Goal: Task Accomplishment & Management: Manage account settings

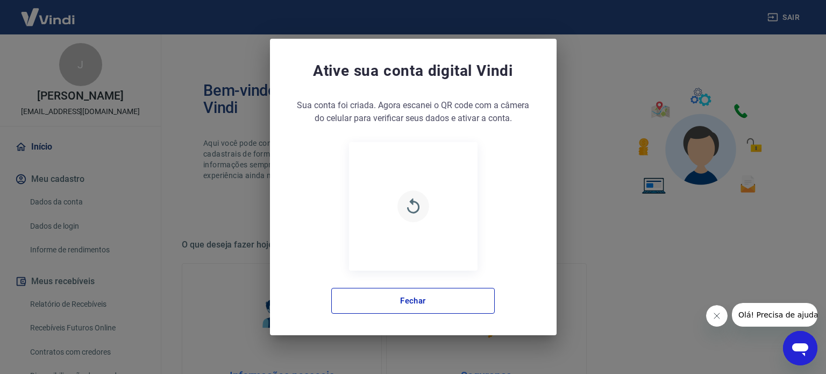
click at [409, 202] on icon "button" at bounding box center [413, 205] width 12 height 15
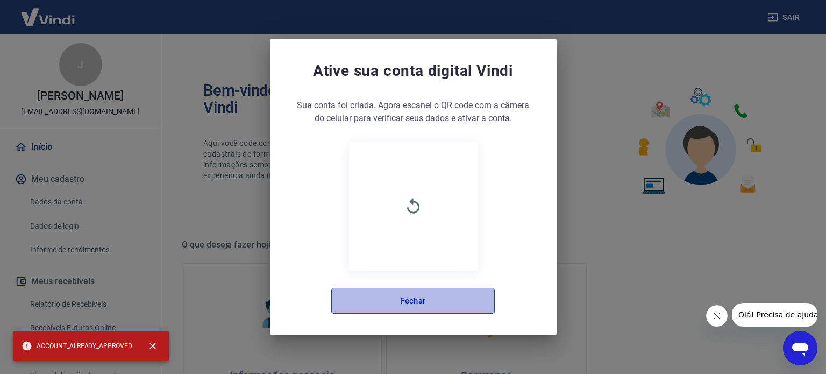
click at [443, 309] on button "Fechar" at bounding box center [413, 301] width 164 height 26
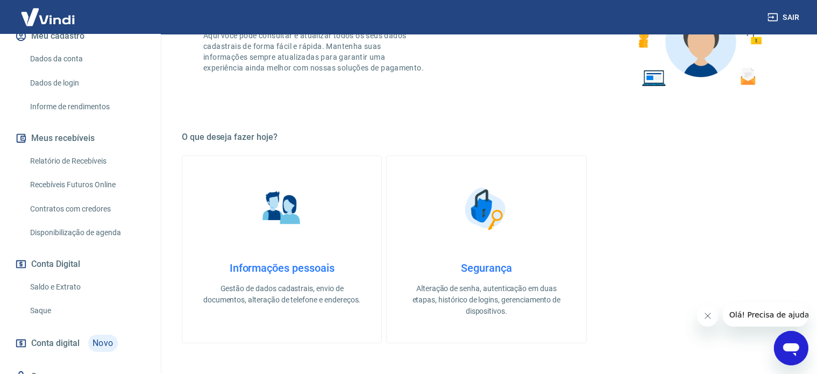
scroll to position [161, 0]
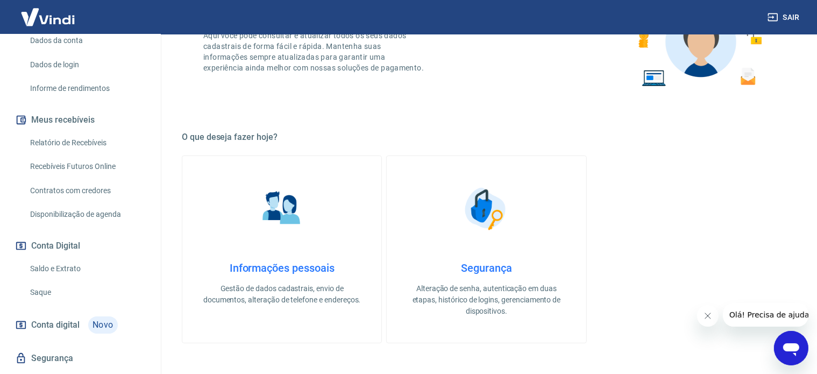
click at [60, 275] on link "Saldo e Extrato" at bounding box center [87, 269] width 122 height 22
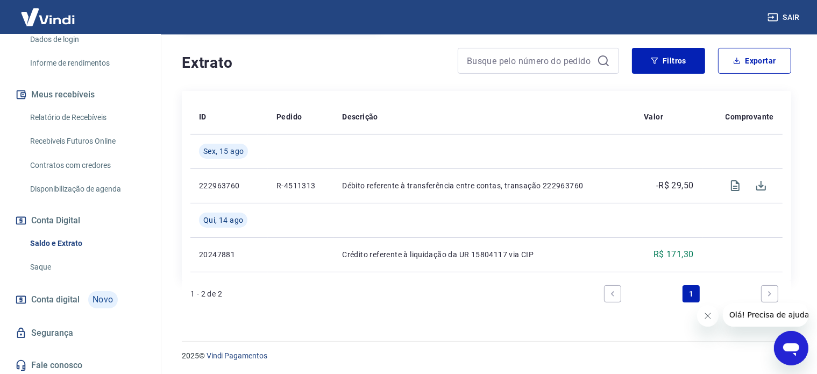
scroll to position [200, 0]
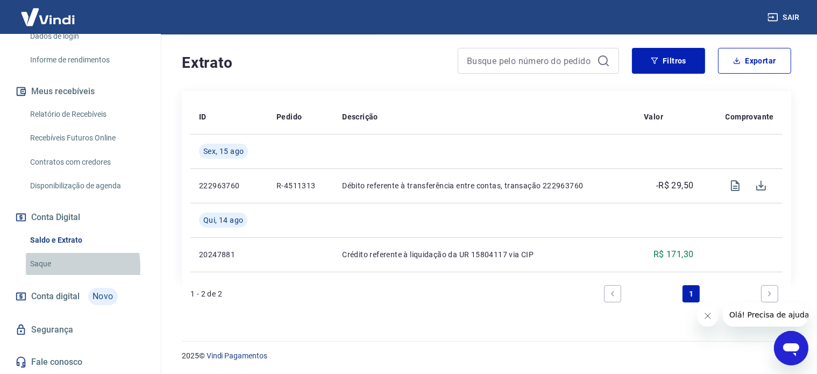
click at [44, 268] on link "Saque" at bounding box center [87, 264] width 122 height 22
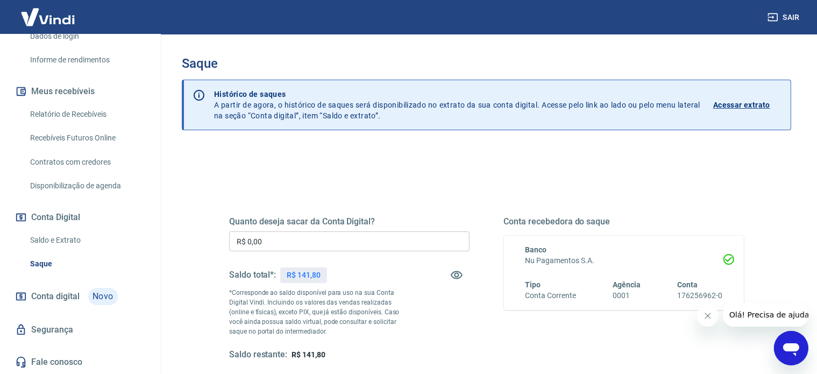
click at [297, 245] on input "R$ 0,00" at bounding box center [349, 241] width 240 height 20
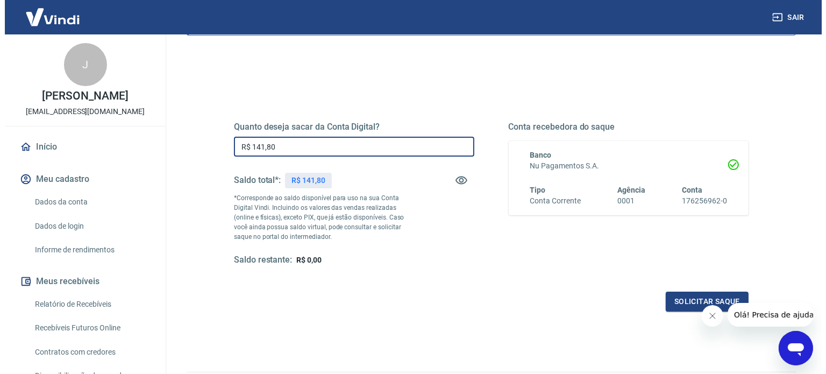
scroll to position [108, 0]
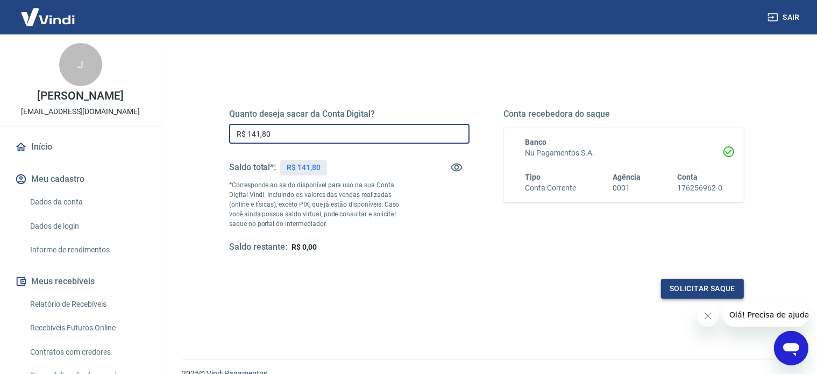
type input "R$ 141,80"
click at [704, 285] on button "Solicitar saque" at bounding box center [702, 289] width 83 height 20
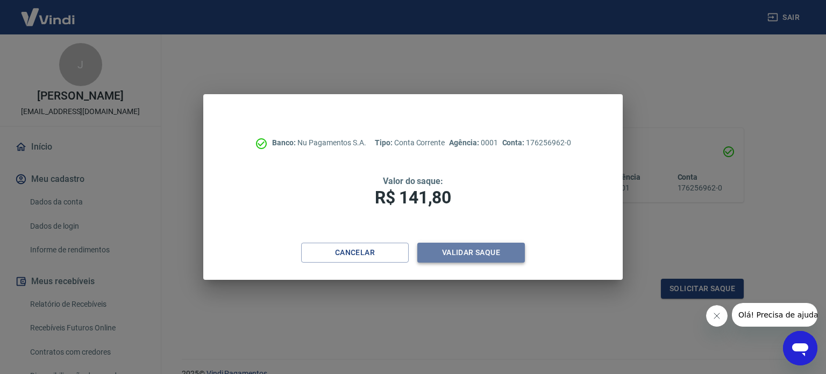
click at [486, 247] on button "Validar saque" at bounding box center [471, 253] width 108 height 20
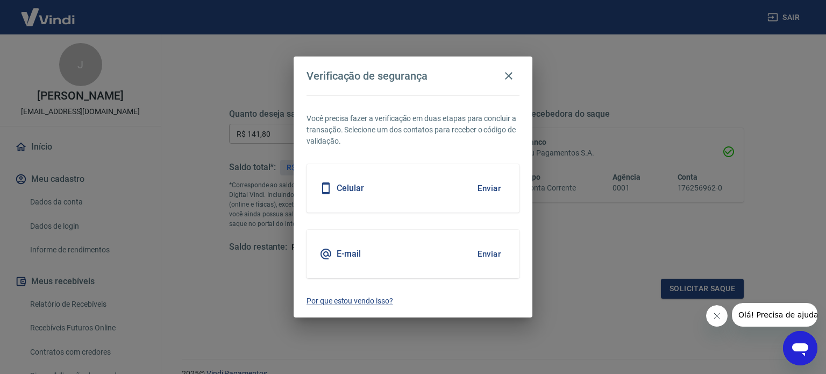
click at [485, 189] on button "Enviar" at bounding box center [489, 188] width 35 height 23
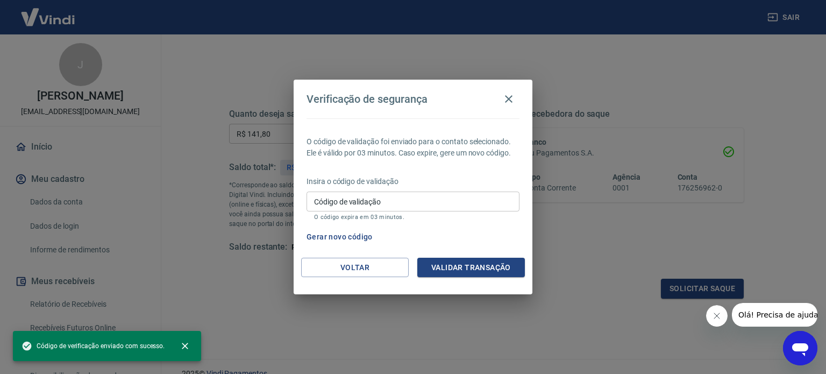
click at [374, 203] on input "Código de validação" at bounding box center [413, 201] width 213 height 20
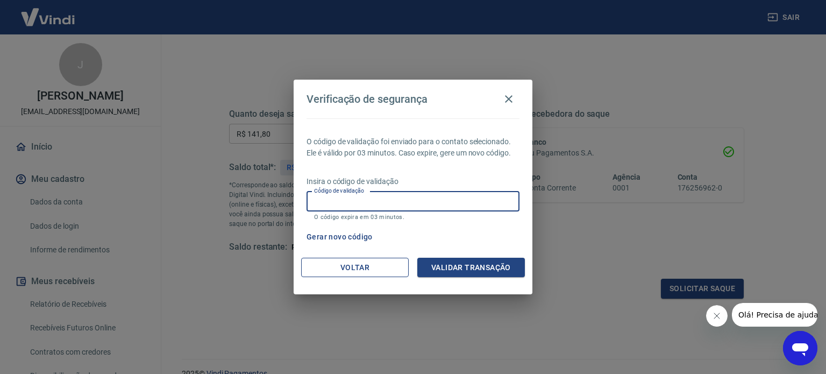
click at [346, 266] on button "Voltar" at bounding box center [355, 268] width 108 height 20
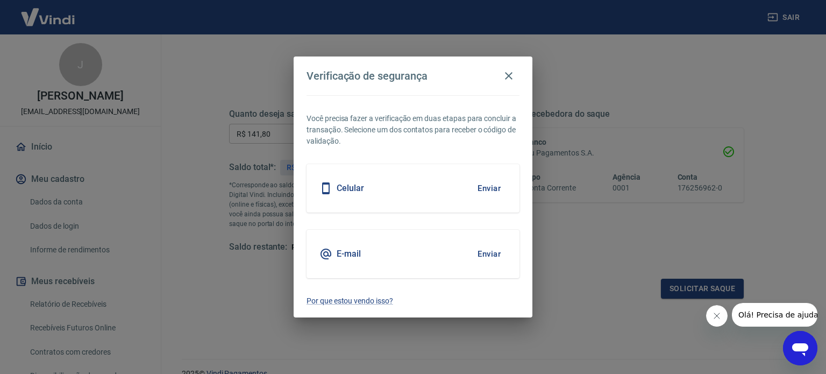
click at [326, 255] on icon at bounding box center [325, 253] width 13 height 13
click at [490, 250] on button "Enviar" at bounding box center [489, 254] width 35 height 23
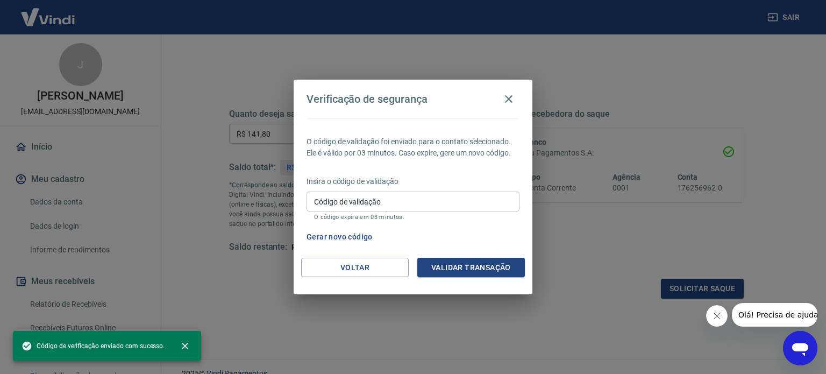
click at [353, 199] on input "Código de validação" at bounding box center [413, 201] width 213 height 20
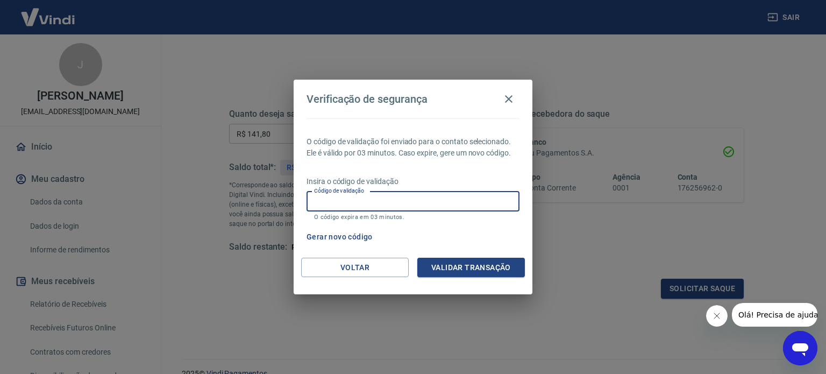
paste input "736265"
type input "736265"
click at [511, 261] on button "Validar transação" at bounding box center [471, 268] width 108 height 20
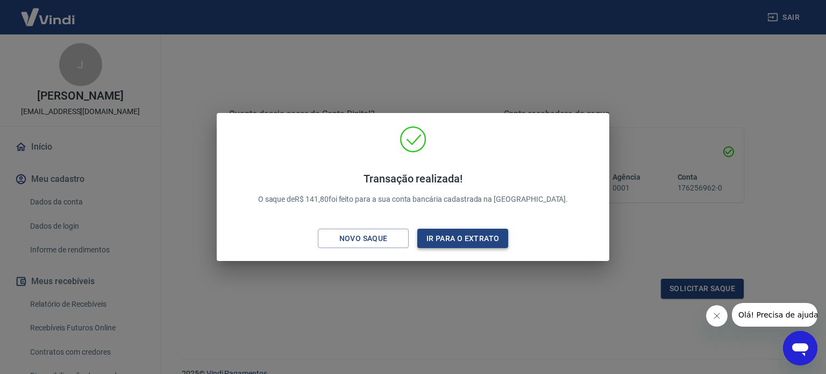
click at [490, 238] on button "Ir para o extrato" at bounding box center [462, 239] width 91 height 20
